Goal: Information Seeking & Learning: Learn about a topic

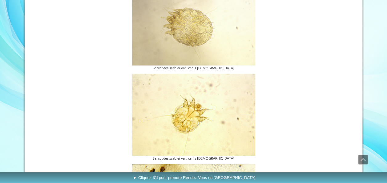
scroll to position [617, 0]
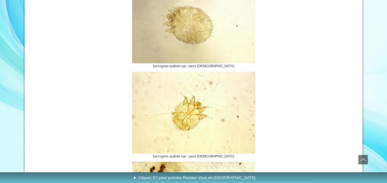
drag, startPoint x: 192, startPoint y: 113, endPoint x: 99, endPoint y: 89, distance: 95.5
click at [99, 89] on figure "Sarcoptes scabiei var. canis [DEMOGRAPHIC_DATA]" at bounding box center [193, 115] width 317 height 87
click at [184, 109] on img at bounding box center [193, 113] width 123 height 82
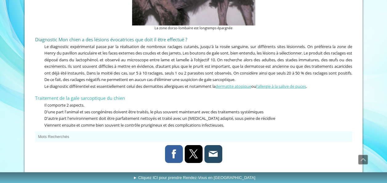
scroll to position [1911, 0]
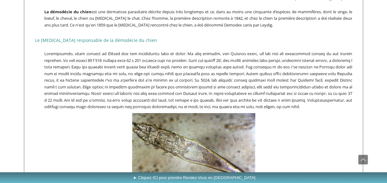
scroll to position [141, 0]
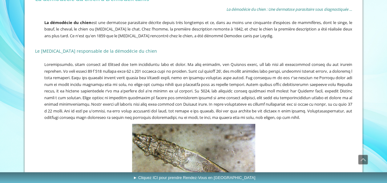
click at [206, 64] on span at bounding box center [198, 91] width 308 height 59
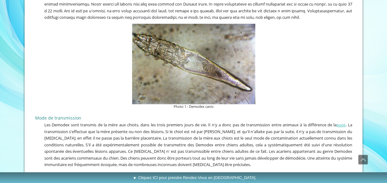
scroll to position [241, 0]
click at [96, 137] on span "Les Demodex sont transmis de la mère aux chiots, dans les trois premiers jours …" at bounding box center [198, 144] width 308 height 45
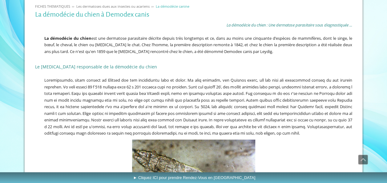
scroll to position [125, 0]
click at [273, 102] on p at bounding box center [193, 107] width 317 height 60
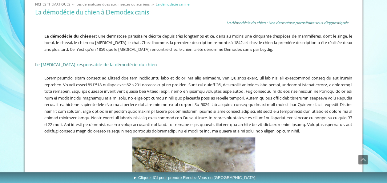
scroll to position [131, 0]
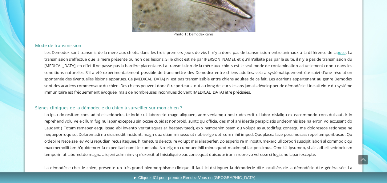
click at [280, 100] on p at bounding box center [193, 99] width 317 height 6
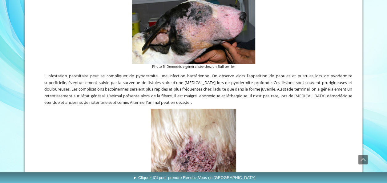
scroll to position [952, 0]
click at [235, 89] on span "L'infestation parasitaire peut se compliquer de pyodermite, une infection bacté…" at bounding box center [198, 89] width 308 height 32
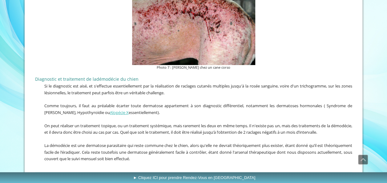
scroll to position [1277, 0]
